Goal: Task Accomplishment & Management: Manage account settings

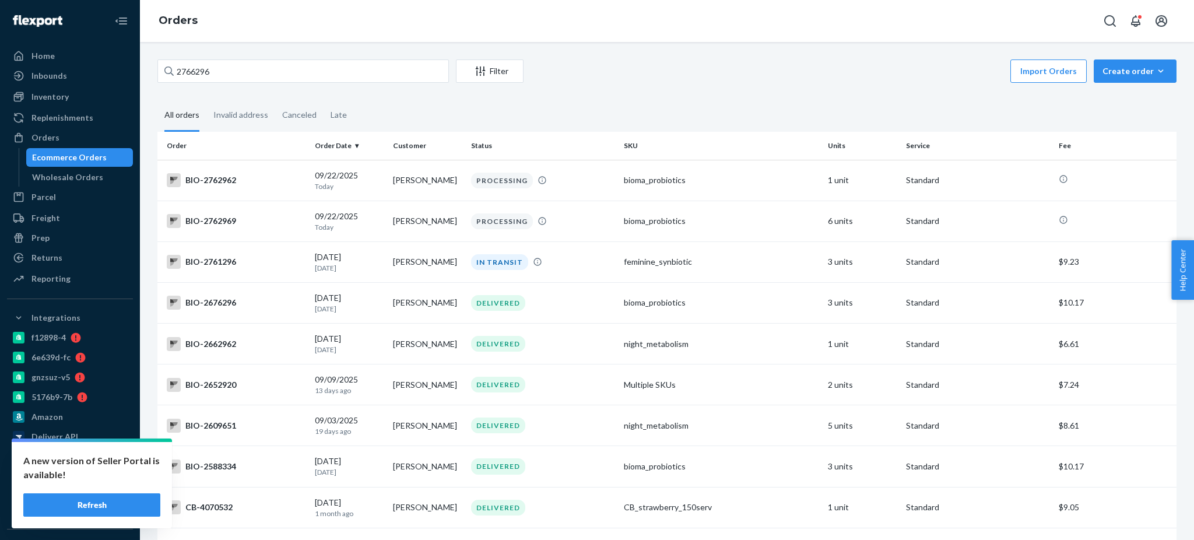
click at [324, 68] on input "2766296" at bounding box center [303, 70] width 292 height 23
type input "2667700"
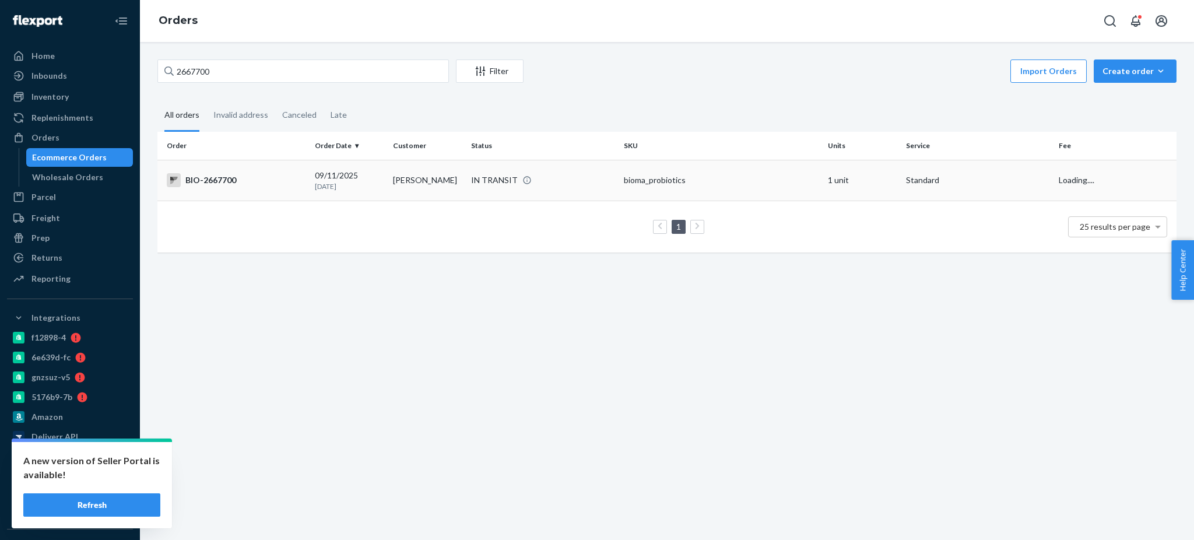
click at [212, 180] on div "BIO-2667700" at bounding box center [236, 180] width 139 height 14
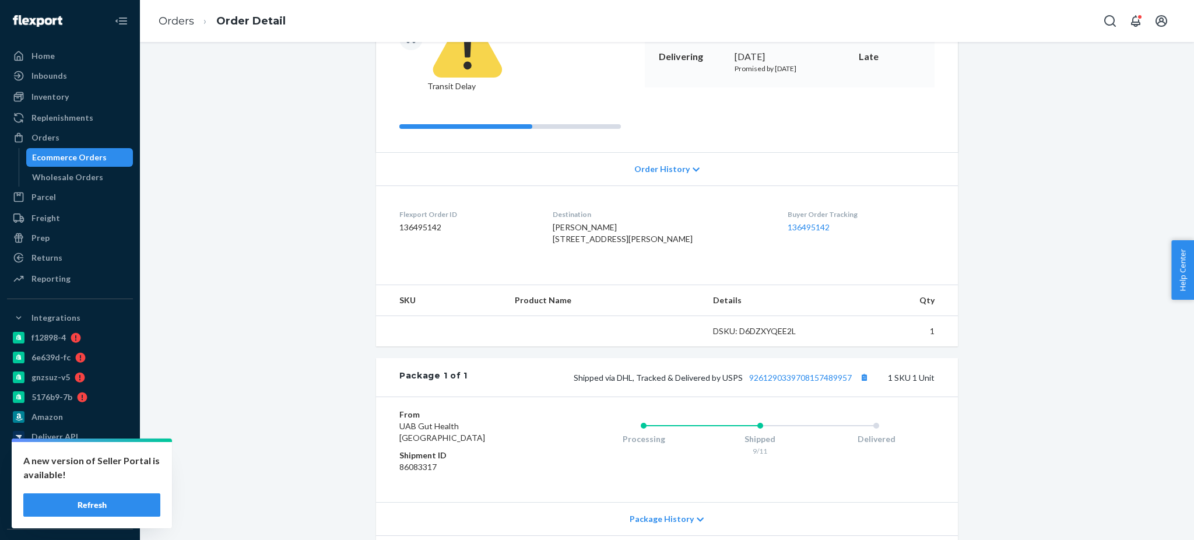
scroll to position [183, 0]
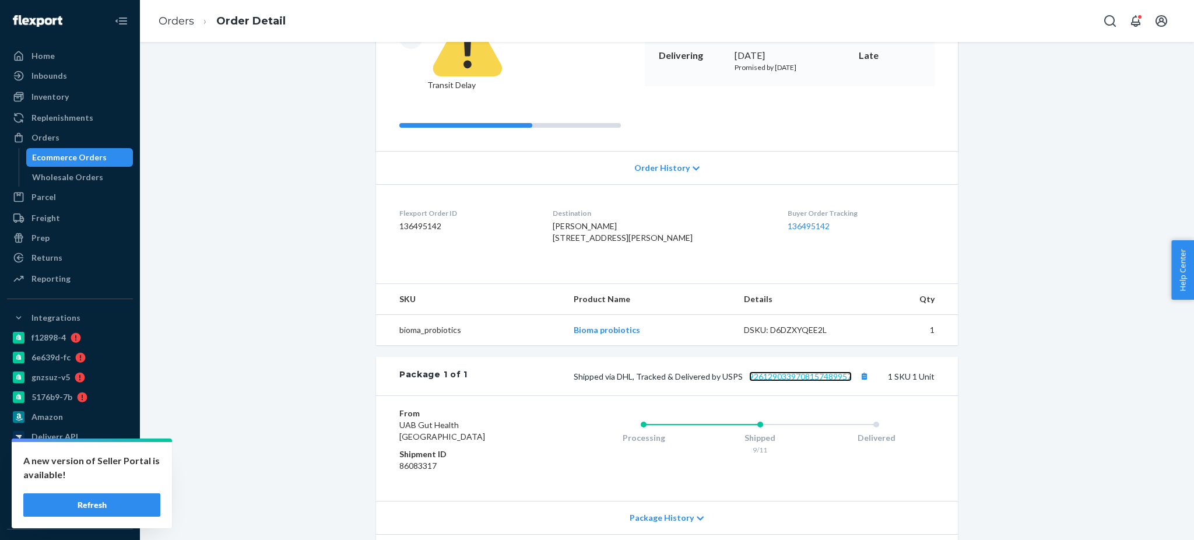
click at [804, 371] on link "9261290339708157489957" at bounding box center [800, 376] width 103 height 10
click at [178, 26] on link "Orders" at bounding box center [177, 21] width 36 height 13
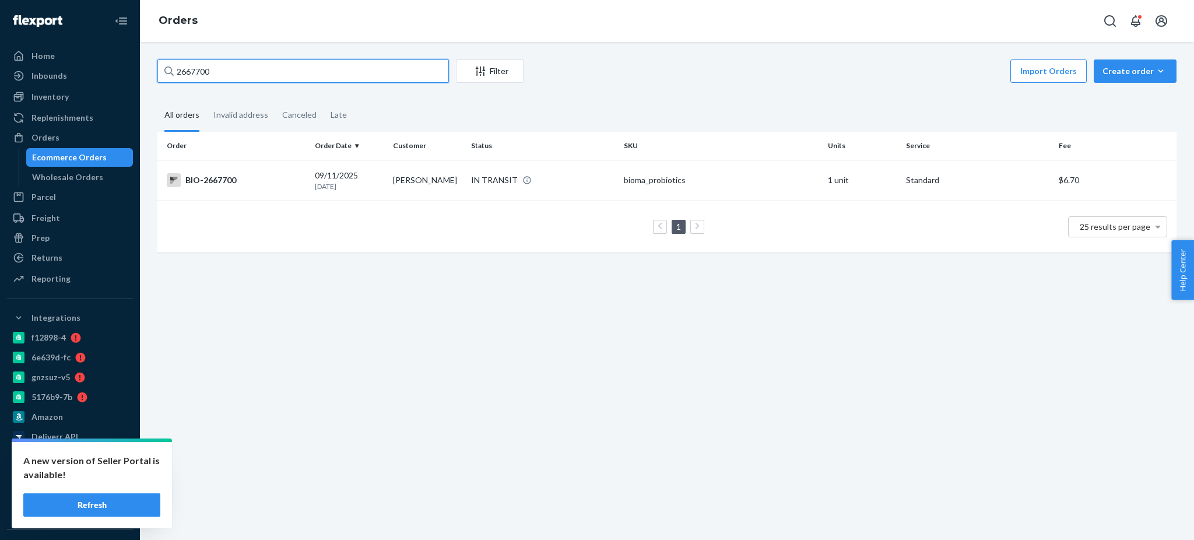
click at [379, 68] on input "2667700" at bounding box center [303, 70] width 292 height 23
paste input "2650736"
type input "2650736"
click at [221, 174] on div "BIO-2650736" at bounding box center [236, 180] width 139 height 14
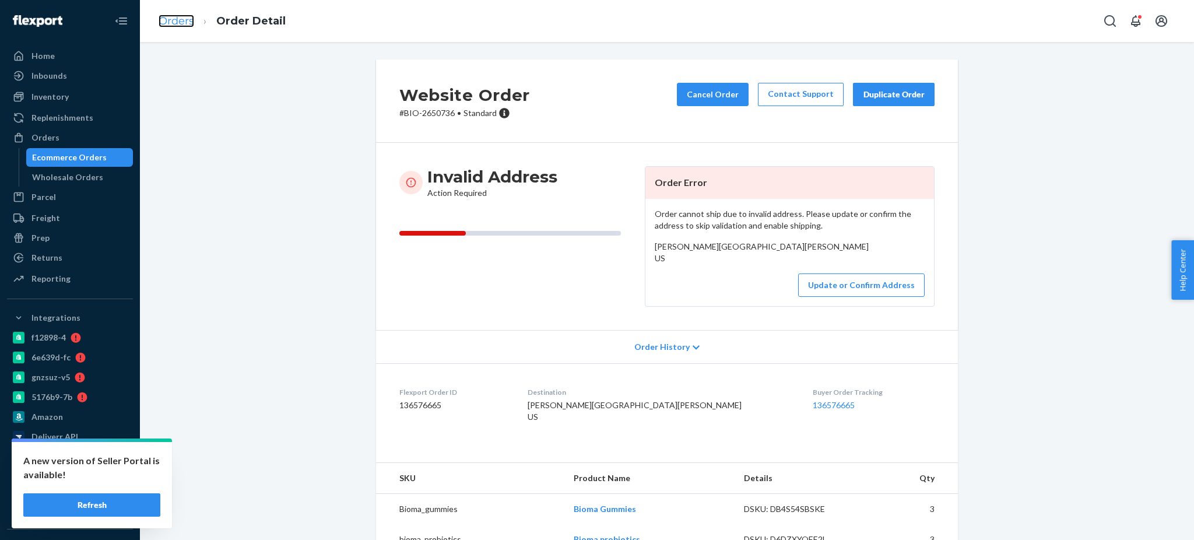
click at [180, 21] on link "Orders" at bounding box center [177, 21] width 36 height 13
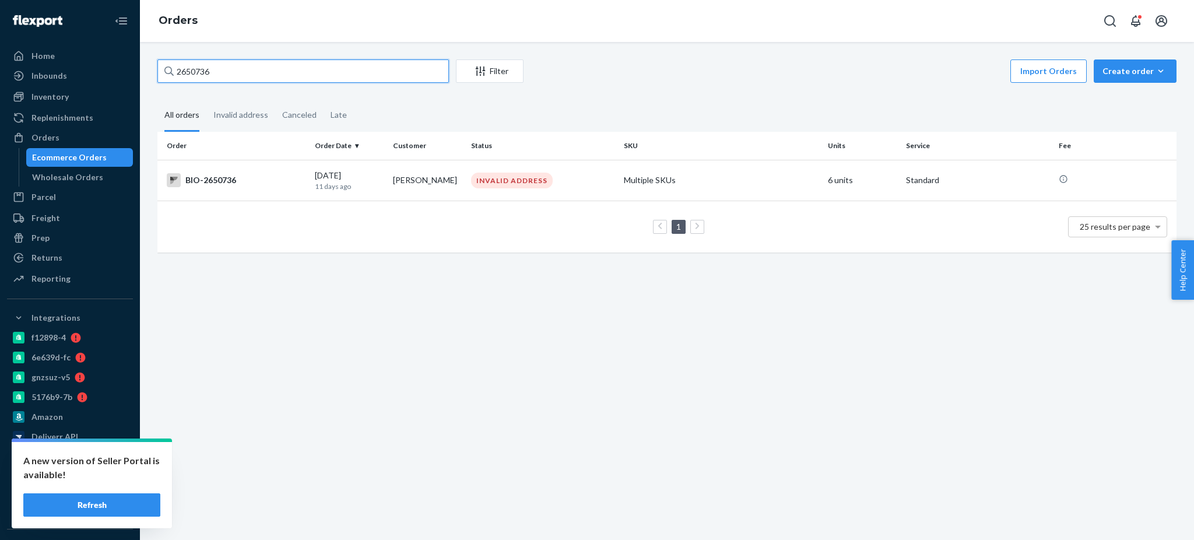
click at [294, 59] on input "2650736" at bounding box center [303, 70] width 292 height 23
paste input "1837905"
type input "1837905"
click at [260, 181] on div "BIO-1837905" at bounding box center [236, 180] width 139 height 14
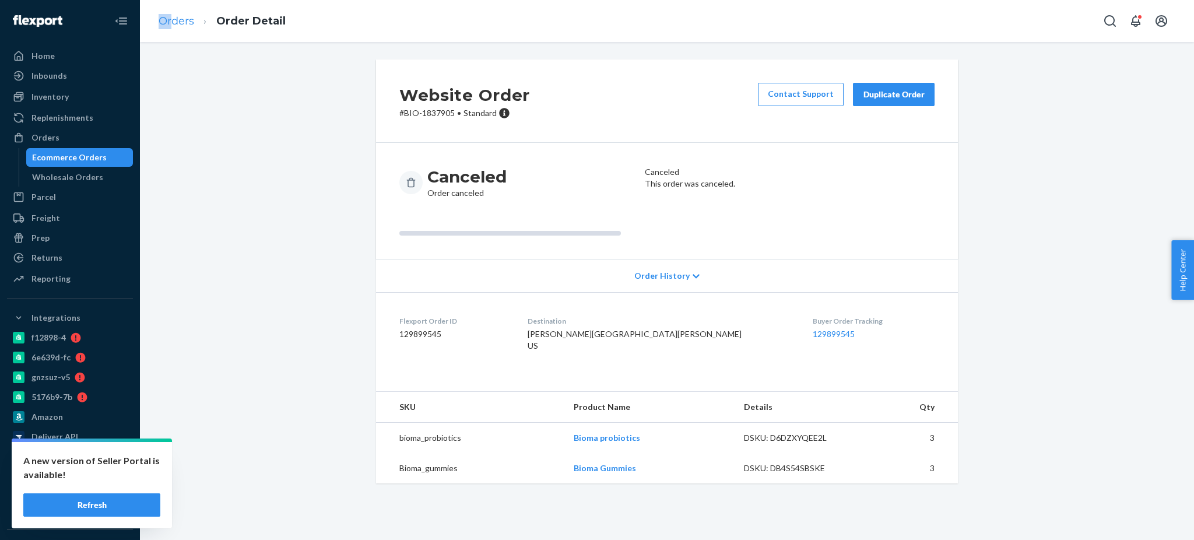
drag, startPoint x: 171, startPoint y: 12, endPoint x: 174, endPoint y: 22, distance: 10.2
click at [174, 22] on ol "Orders Order Detail" at bounding box center [222, 21] width 146 height 34
click at [174, 22] on link "Orders" at bounding box center [177, 21] width 36 height 13
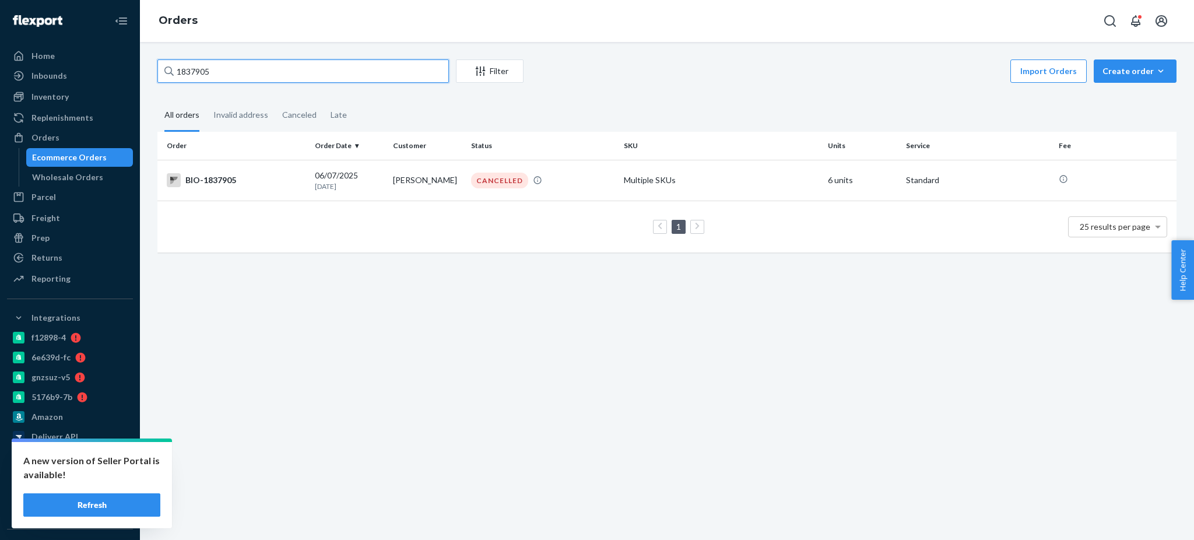
click at [339, 82] on input "1837905" at bounding box center [303, 70] width 292 height 23
paste input "2650736"
type input "2650736"
click at [247, 173] on div "BIO-2650736" at bounding box center [236, 180] width 139 height 14
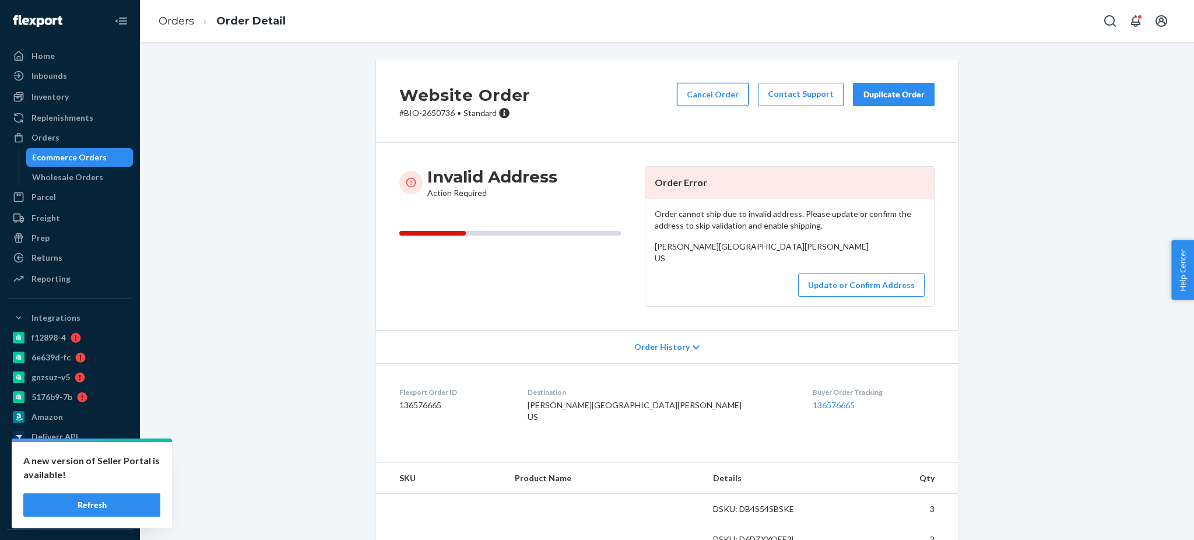
click at [716, 99] on button "Cancel Order" at bounding box center [713, 94] width 72 height 23
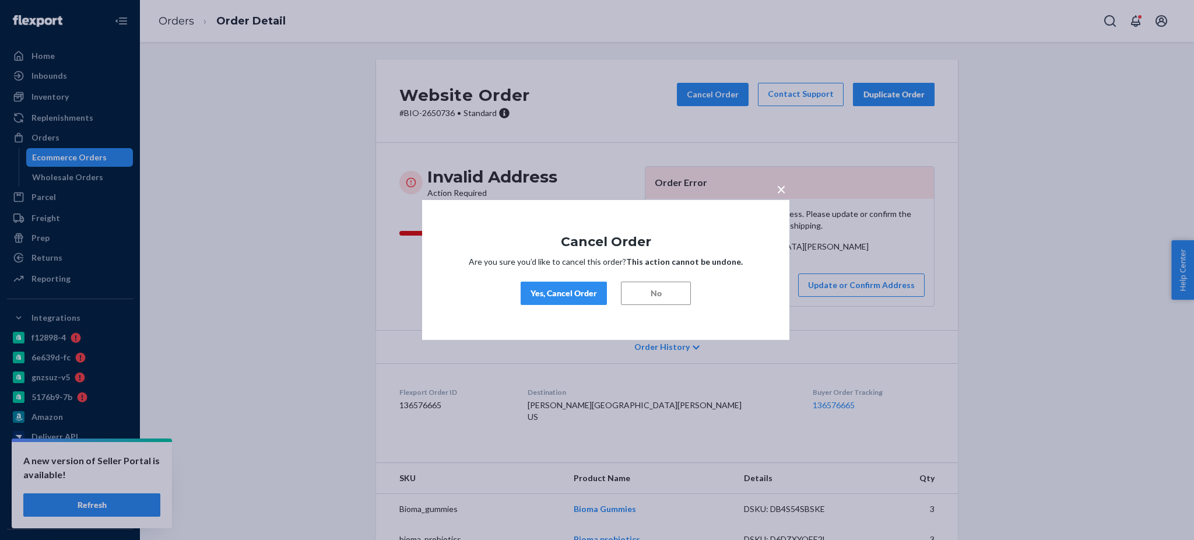
click at [574, 289] on div "Yes, Cancel Order" at bounding box center [564, 293] width 66 height 12
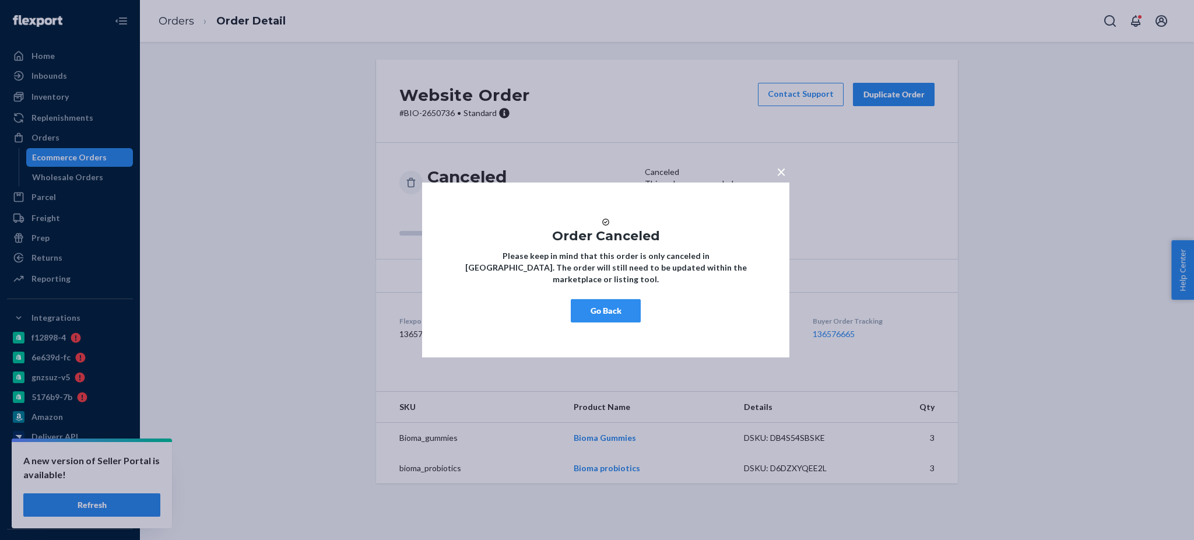
click at [599, 317] on button "Go Back" at bounding box center [606, 310] width 70 height 23
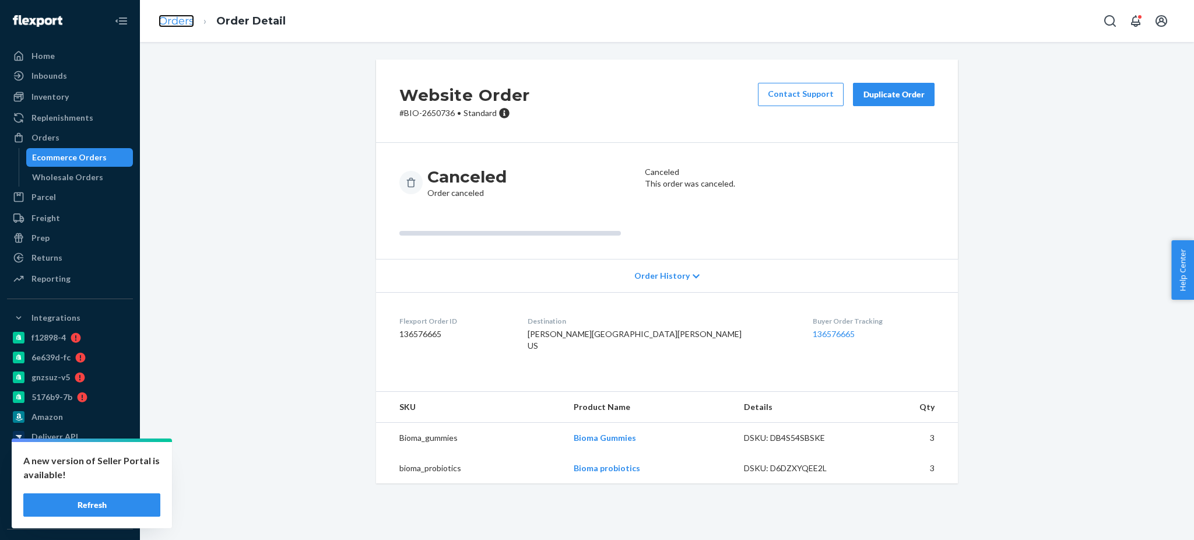
click at [175, 22] on link "Orders" at bounding box center [177, 21] width 36 height 13
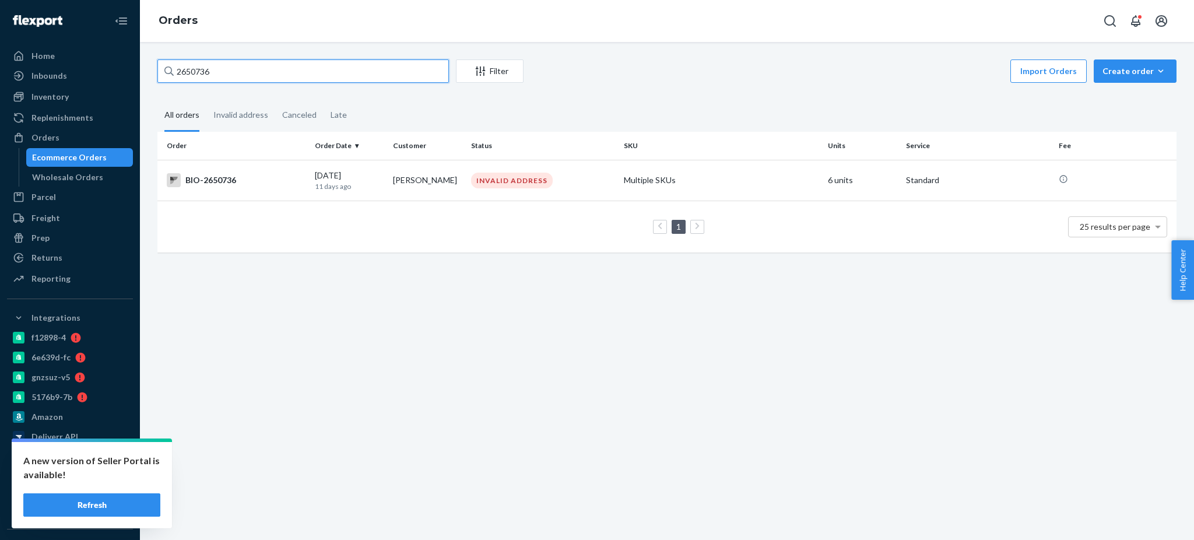
click at [329, 65] on input "2650736" at bounding box center [303, 70] width 292 height 23
click at [240, 180] on div "BIO-2650736" at bounding box center [236, 180] width 139 height 14
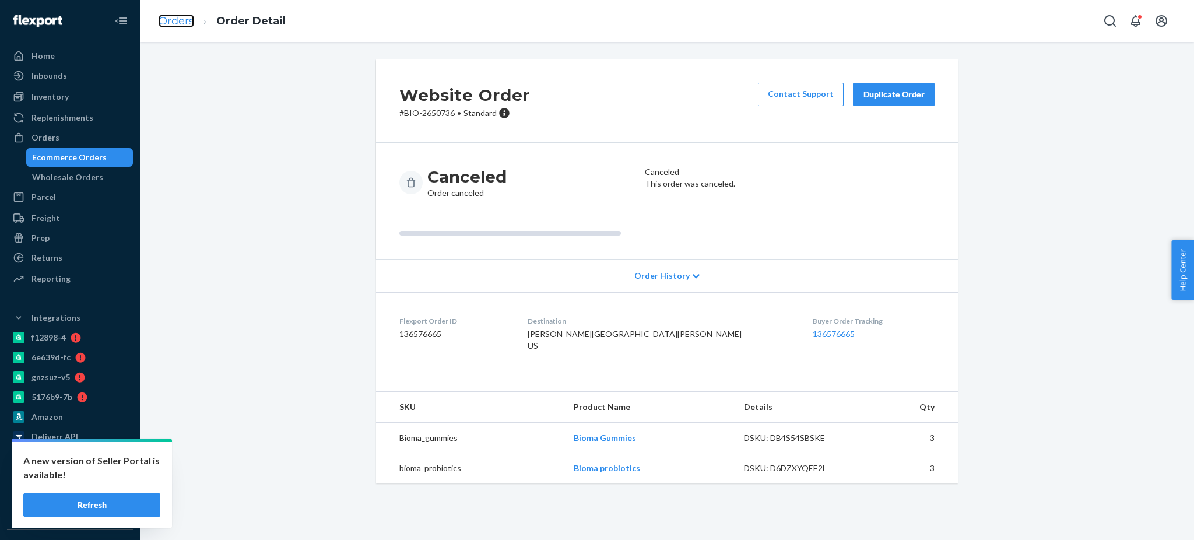
click at [175, 22] on link "Orders" at bounding box center [177, 21] width 36 height 13
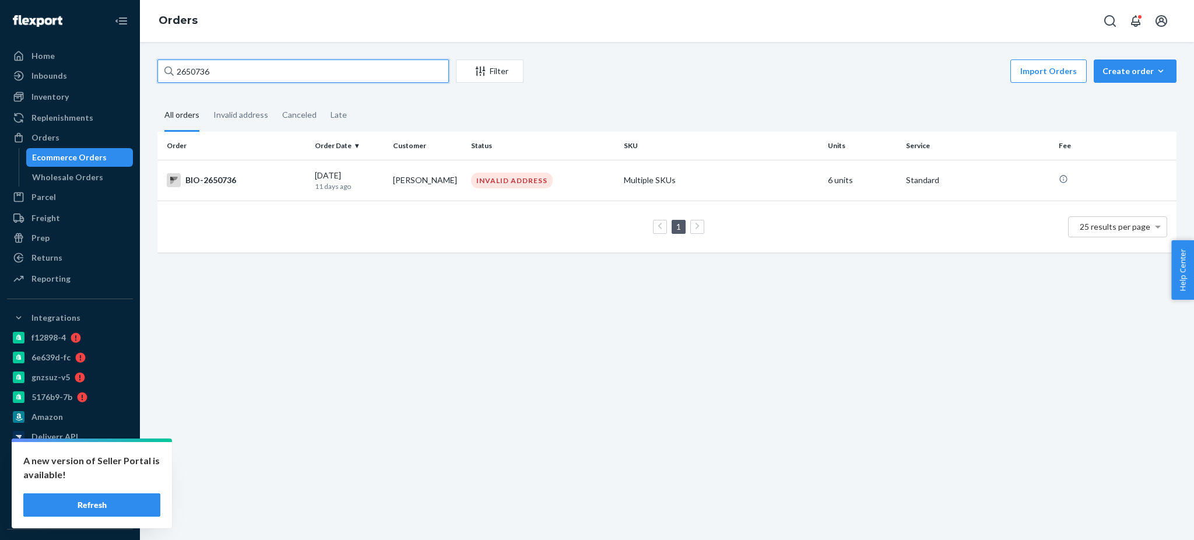
click at [313, 65] on input "2650736" at bounding box center [303, 70] width 292 height 23
paste input "1837905"
type input "1837905"
click at [216, 181] on div "BIO-1837905" at bounding box center [236, 180] width 139 height 14
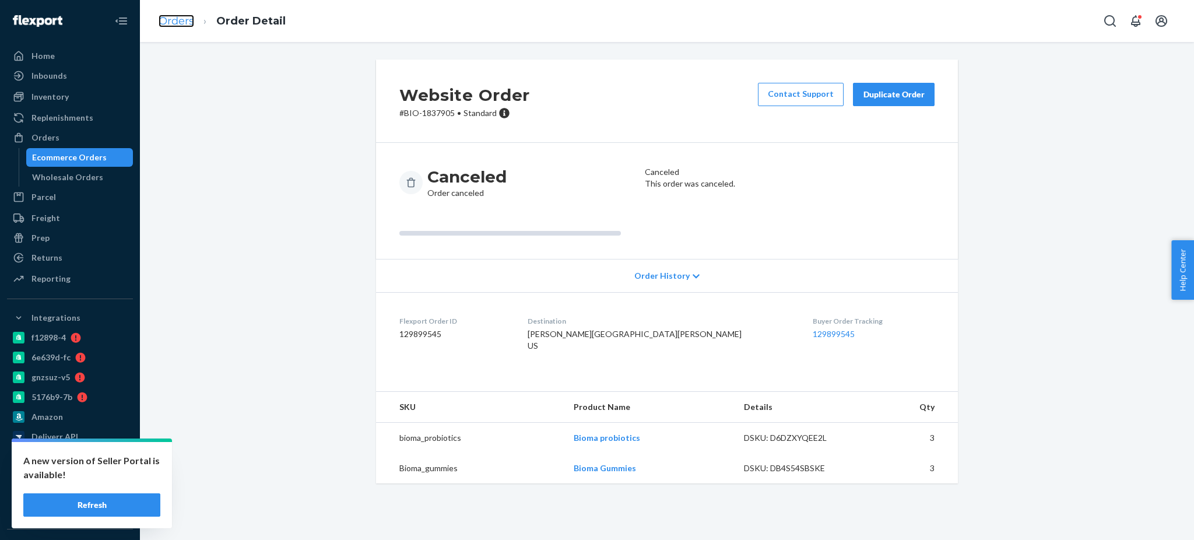
click at [185, 22] on link "Orders" at bounding box center [177, 21] width 36 height 13
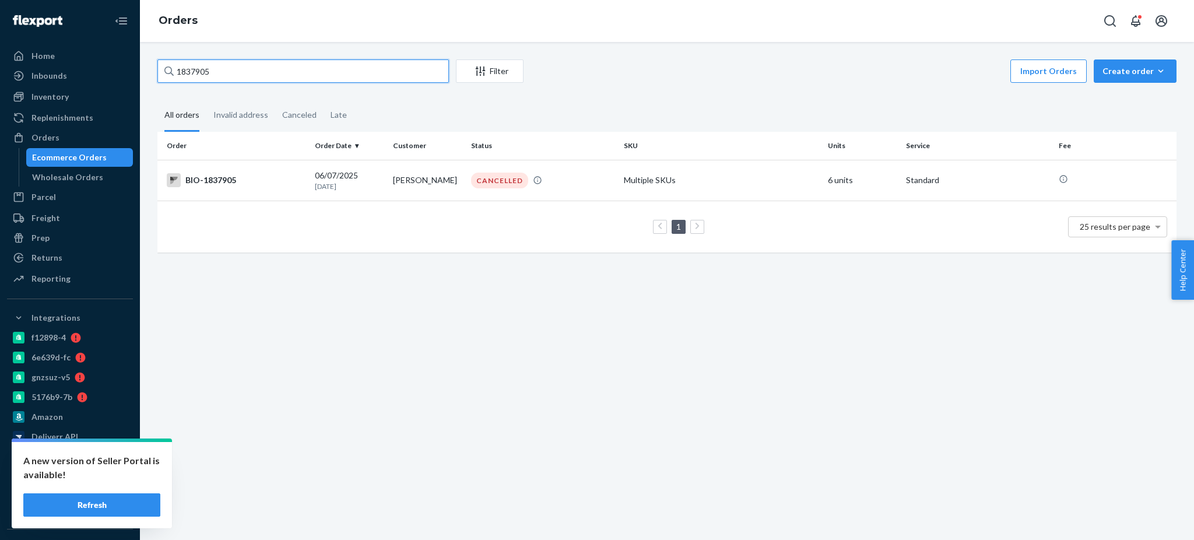
click at [371, 72] on input "1837905" at bounding box center [303, 70] width 292 height 23
paste input "268973"
type input "2689735"
click at [238, 175] on div "BIO-2689735" at bounding box center [236, 180] width 139 height 14
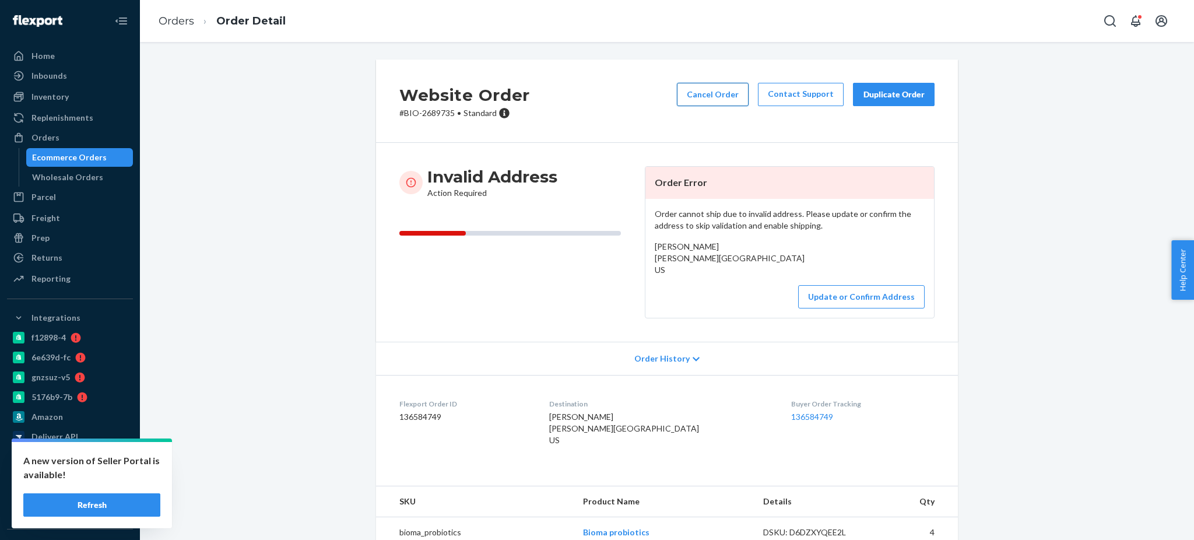
click at [718, 103] on button "Cancel Order" at bounding box center [713, 94] width 72 height 23
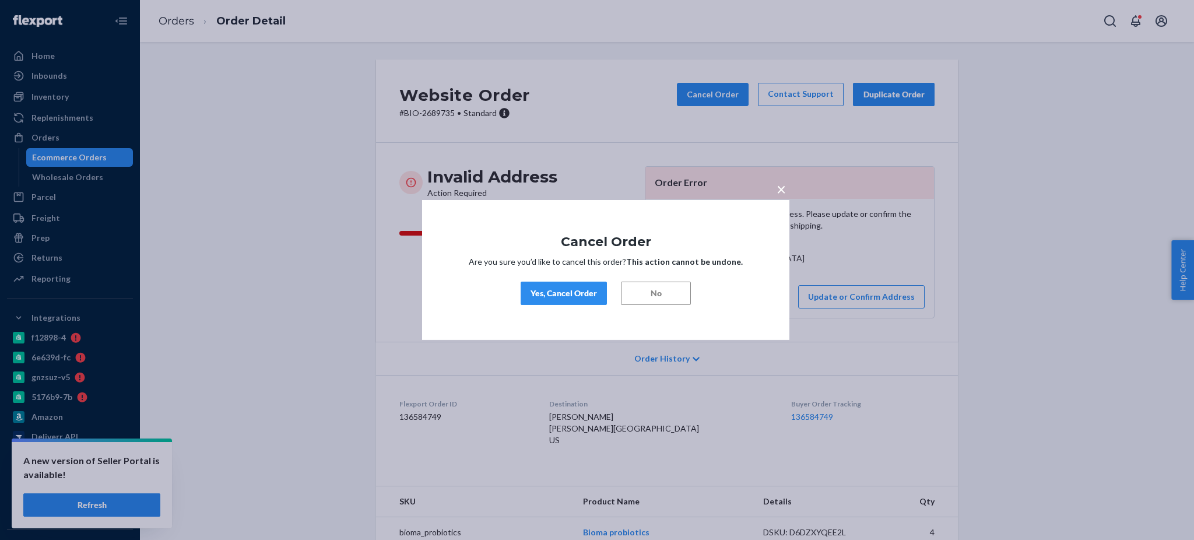
click at [580, 303] on button "Yes, Cancel Order" at bounding box center [564, 293] width 86 height 23
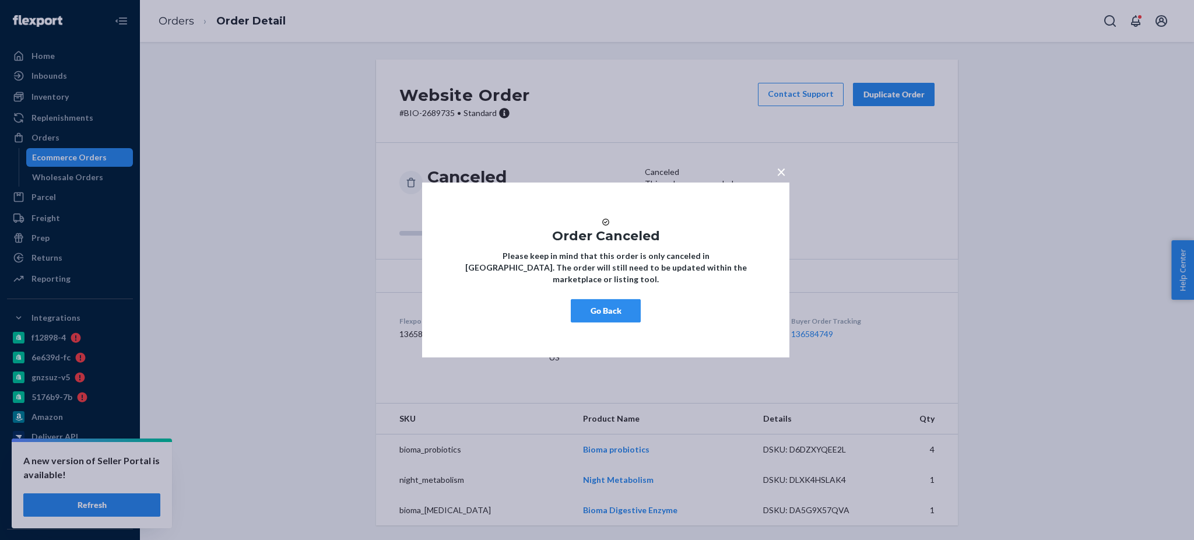
click at [606, 311] on button "Go Back" at bounding box center [606, 310] width 70 height 23
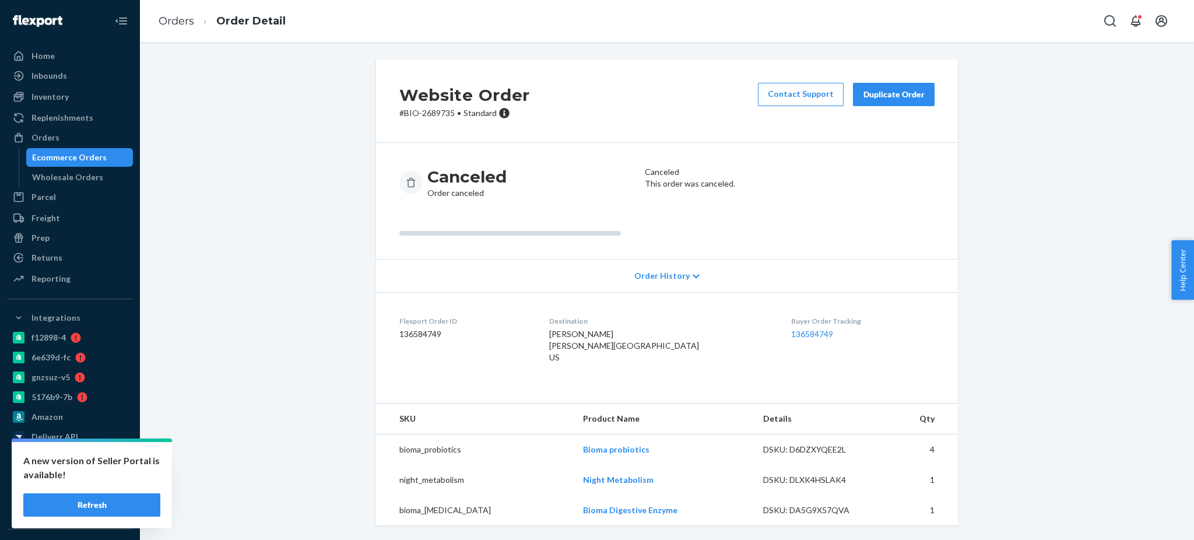
scroll to position [11, 0]
click at [166, 17] on link "Orders" at bounding box center [177, 21] width 36 height 13
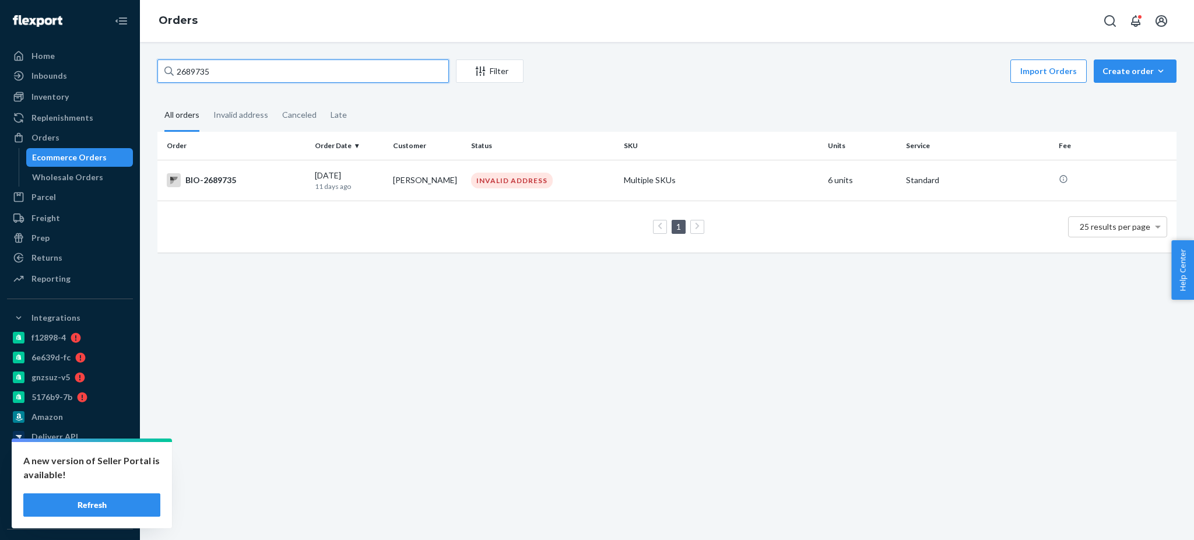
click at [311, 63] on input "2689735" at bounding box center [303, 70] width 292 height 23
paste input "76241"
click at [272, 74] on input "2762415" at bounding box center [303, 70] width 292 height 23
paste input "2698570"
click at [311, 66] on input "2698570" at bounding box center [303, 70] width 292 height 23
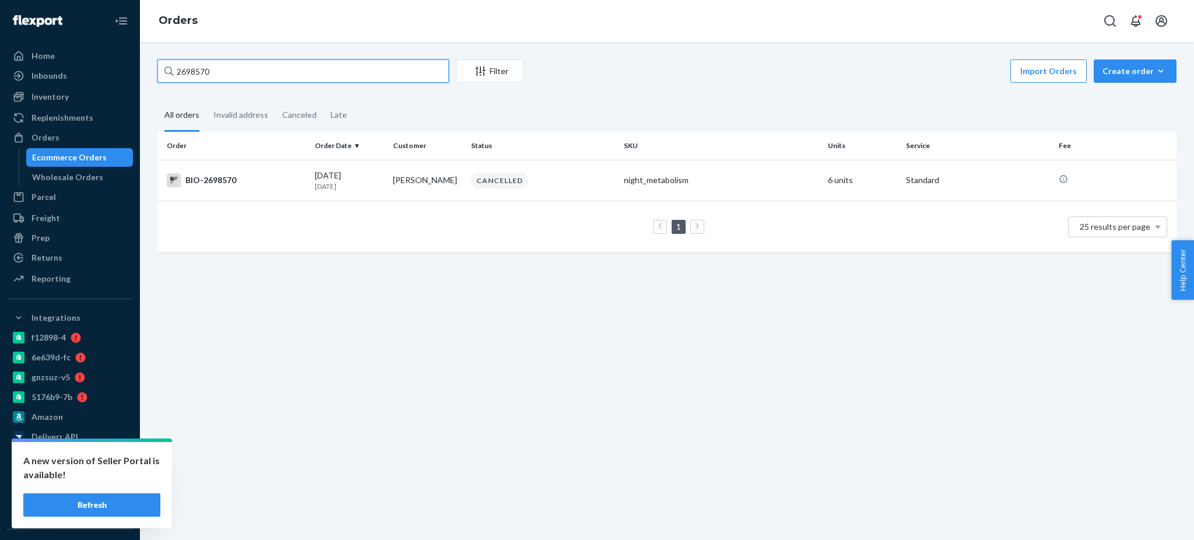
click at [248, 75] on input "2698570" at bounding box center [303, 70] width 292 height 23
paste input "2701623"
click at [271, 79] on input "2701623" at bounding box center [303, 70] width 292 height 23
paste input "2386"
type input "2702386"
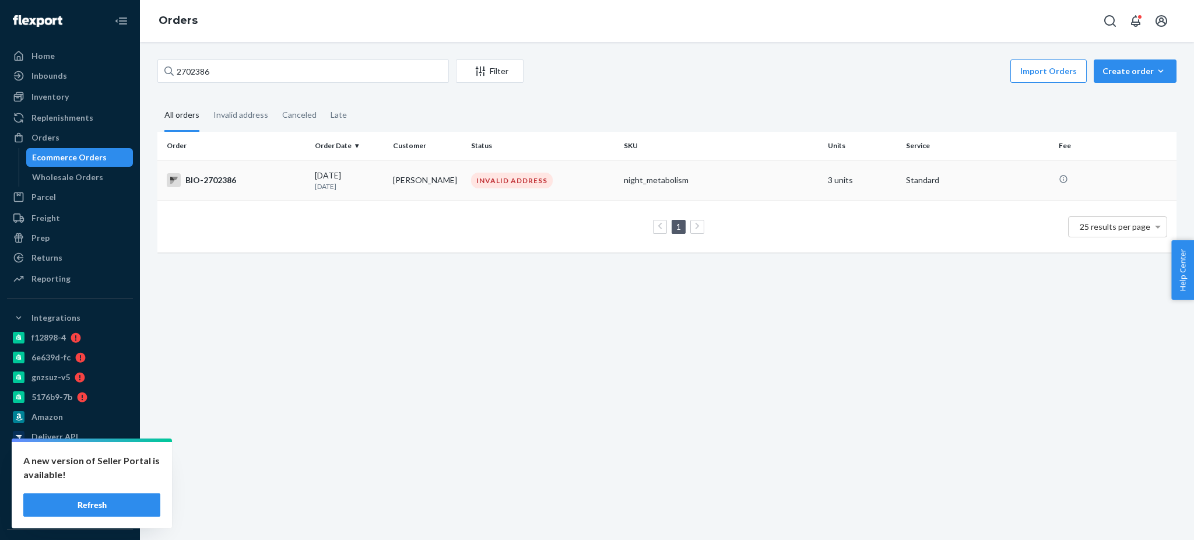
click at [218, 187] on td "BIO-2702386" at bounding box center [233, 180] width 153 height 41
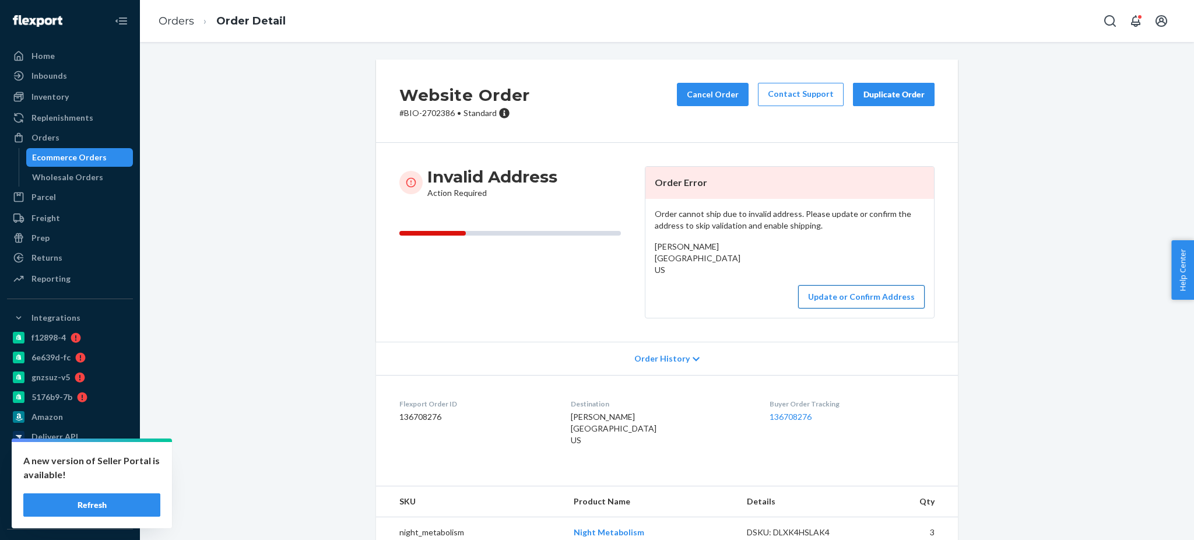
click at [847, 304] on button "Update or Confirm Address" at bounding box center [861, 296] width 127 height 23
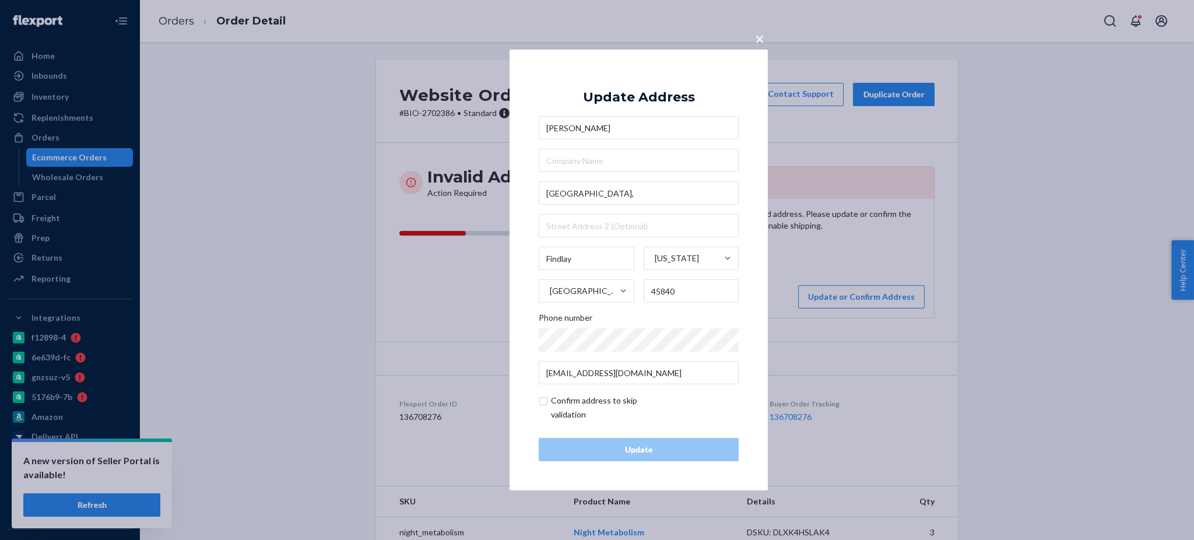
click at [756, 41] on span "×" at bounding box center [759, 39] width 9 height 20
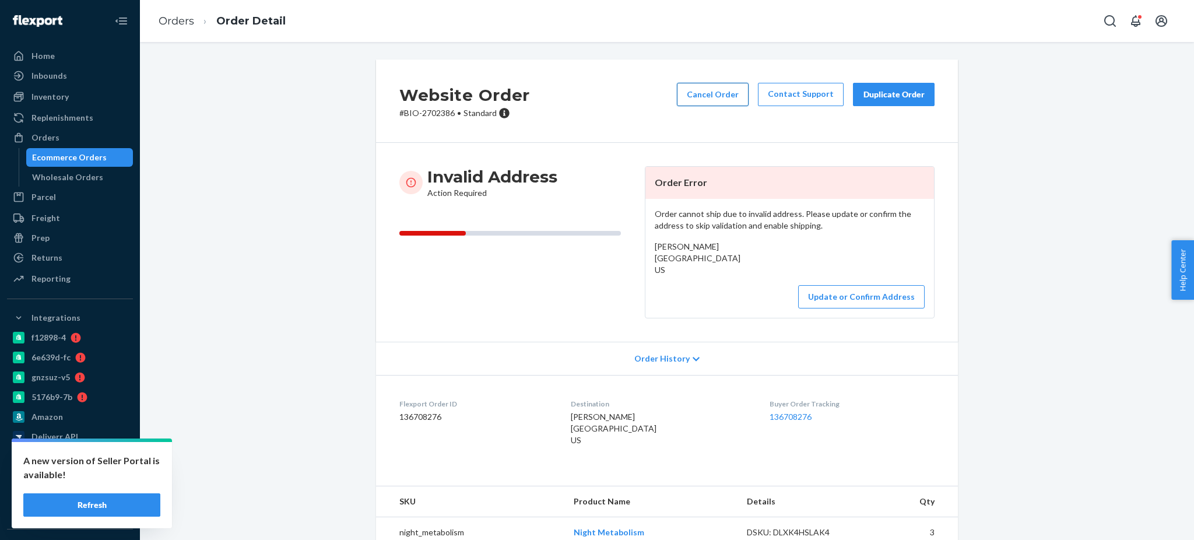
click at [723, 92] on button "Cancel Order" at bounding box center [713, 94] width 72 height 23
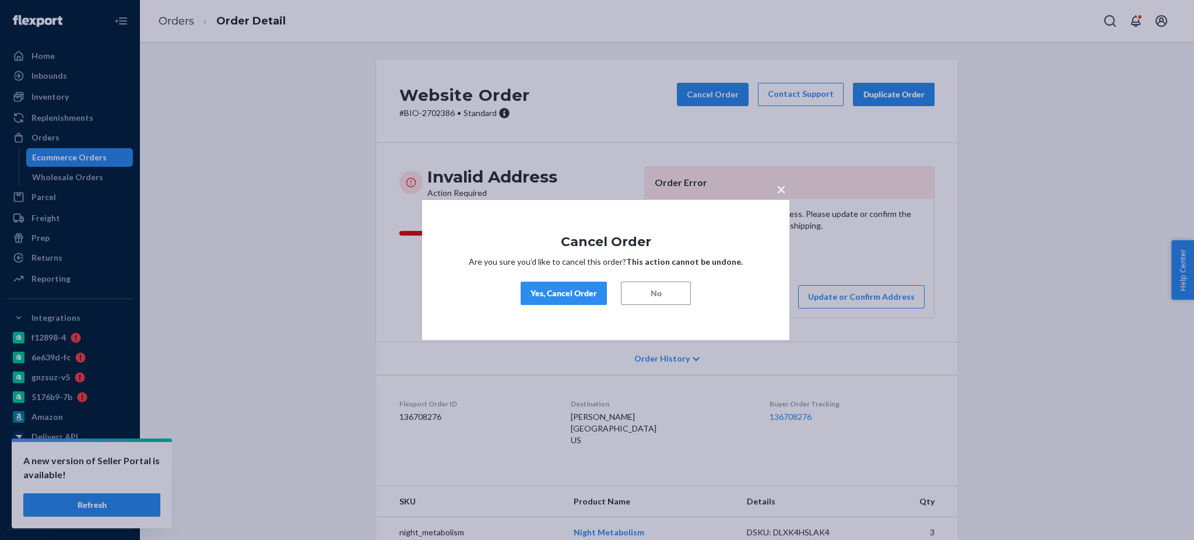
click at [574, 288] on div "Yes, Cancel Order" at bounding box center [564, 293] width 66 height 12
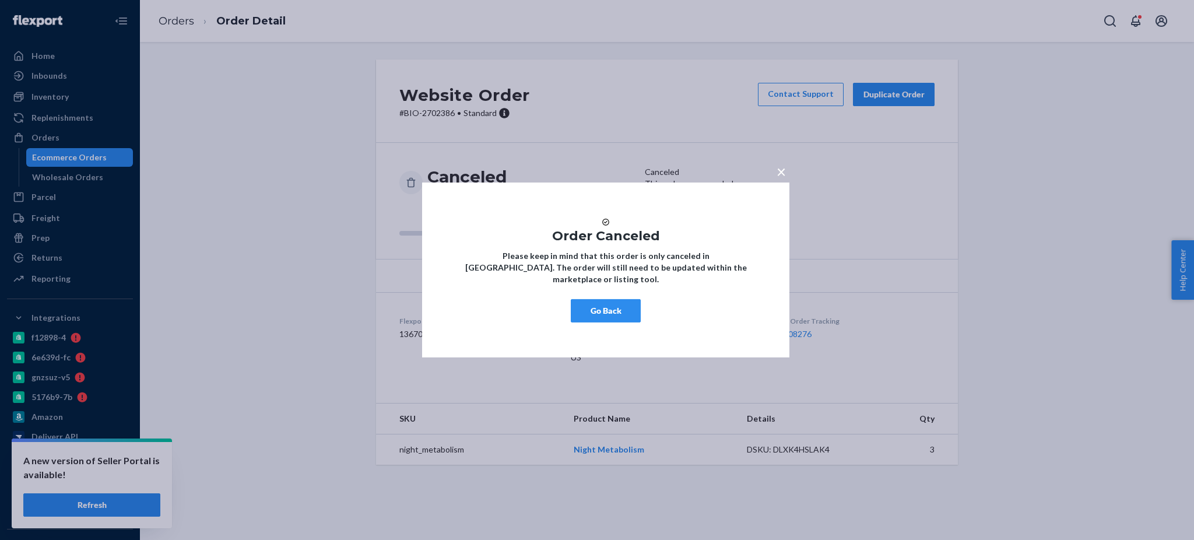
click at [611, 320] on button "Go Back" at bounding box center [606, 310] width 70 height 23
